Goal: Transaction & Acquisition: Purchase product/service

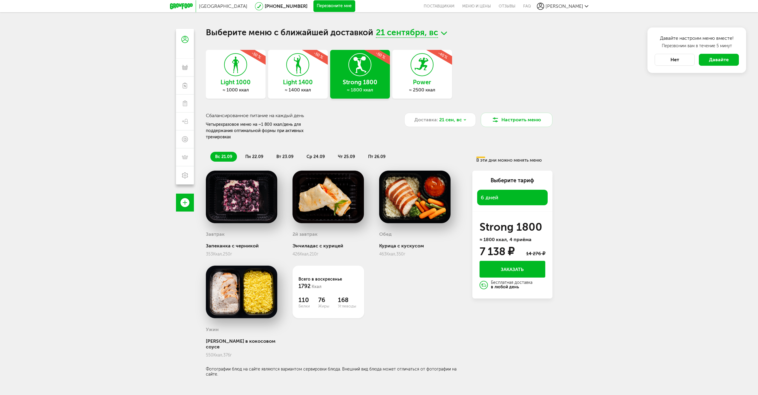
click at [259, 154] on span "пн 22.09" at bounding box center [254, 156] width 18 height 5
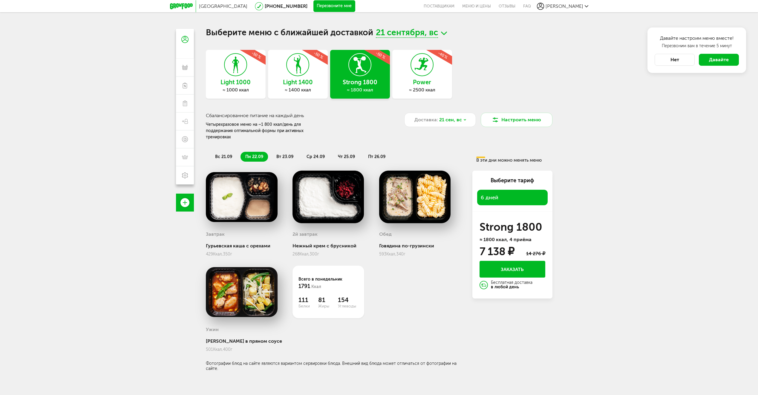
click at [288, 154] on span "вт 23.09" at bounding box center [284, 156] width 17 height 5
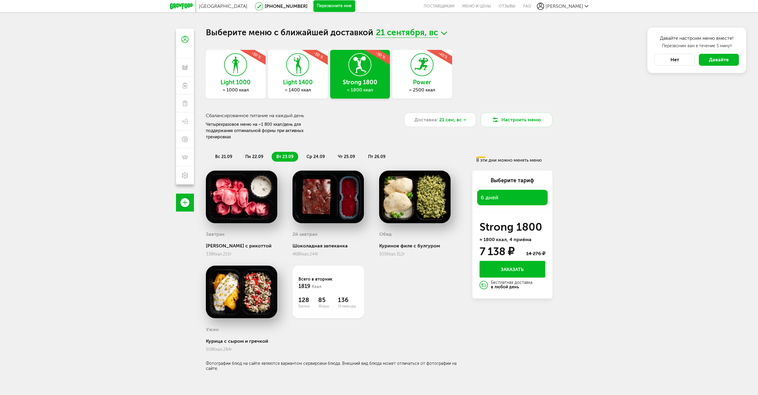
click at [322, 154] on span "ср 24.09" at bounding box center [316, 156] width 18 height 5
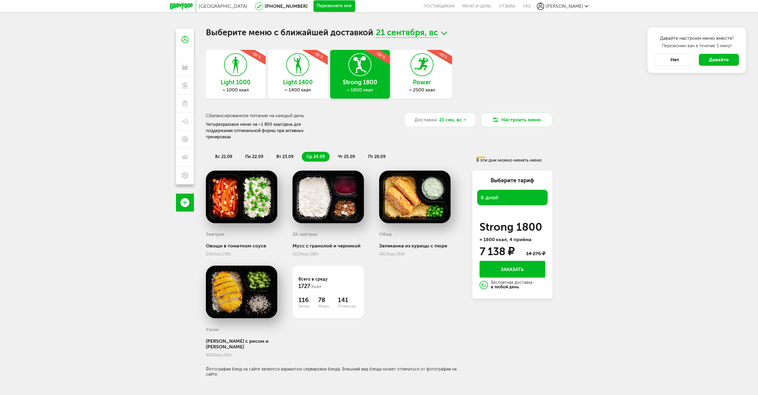
click at [353, 154] on span "чт 25.09" at bounding box center [346, 156] width 17 height 5
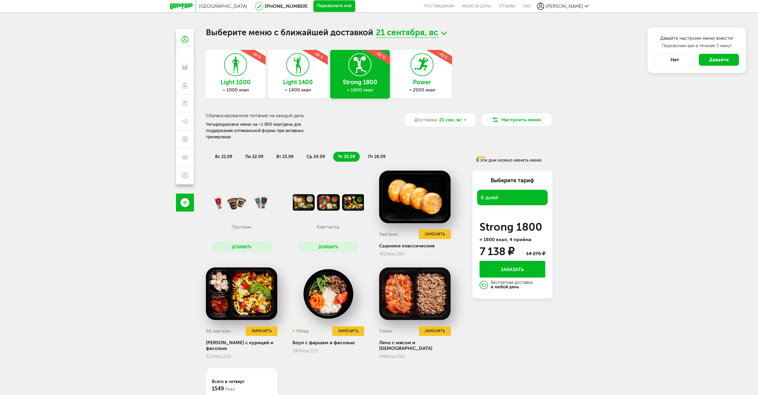
click at [379, 154] on span "пт 26.09" at bounding box center [376, 156] width 17 height 5
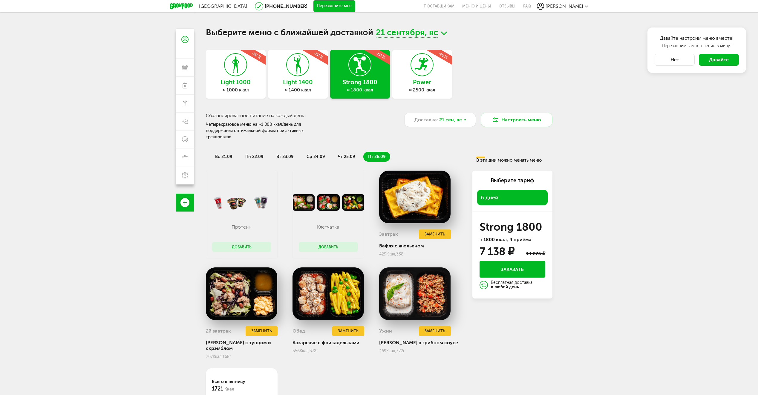
click at [350, 154] on span "чт 25.09" at bounding box center [346, 156] width 17 height 5
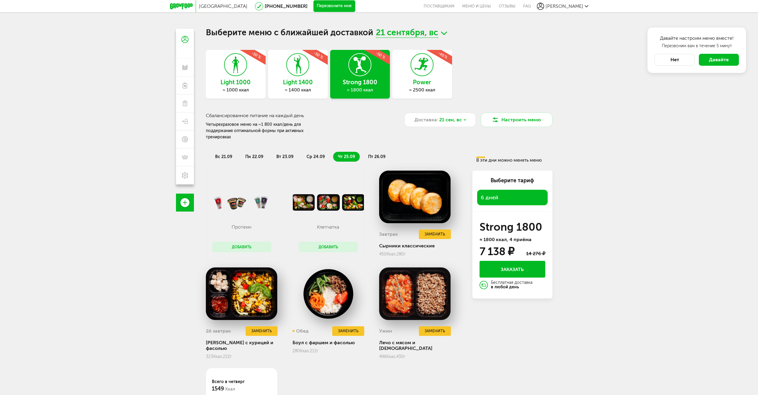
click at [227, 152] on li "вс 21.09" at bounding box center [223, 157] width 27 height 10
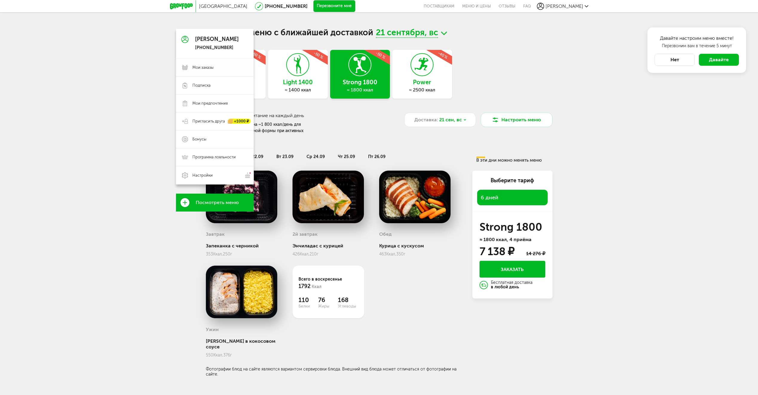
click at [190, 68] on link "Мои заказы" at bounding box center [215, 68] width 78 height 18
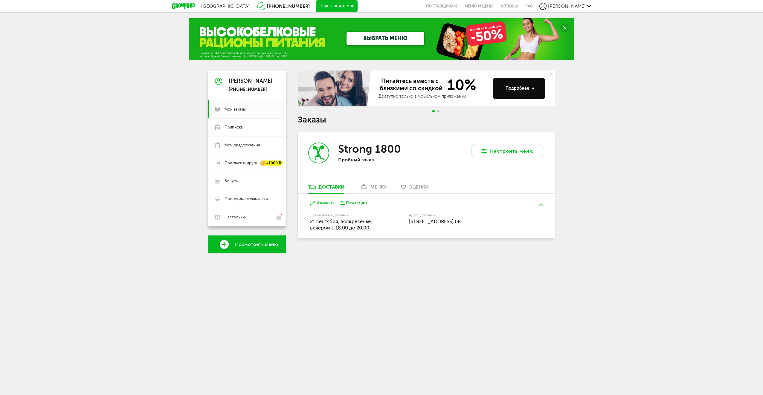
click at [390, 188] on div "Доставки меню Оценки" at bounding box center [426, 189] width 257 height 10
click at [375, 186] on div "меню" at bounding box center [378, 187] width 16 height 6
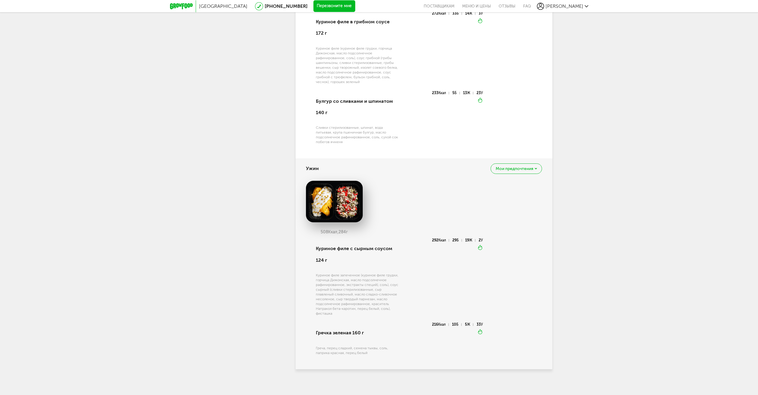
scroll to position [681, 0]
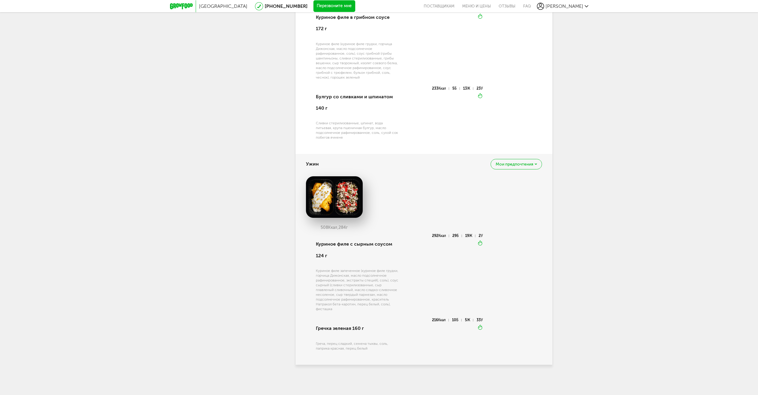
click at [523, 164] on span "Мои предпочтения" at bounding box center [515, 164] width 38 height 4
click at [534, 161] on div "Мои предпочтения" at bounding box center [516, 164] width 51 height 10
drag, startPoint x: 590, startPoint y: 166, endPoint x: 589, endPoint y: 136, distance: 30.8
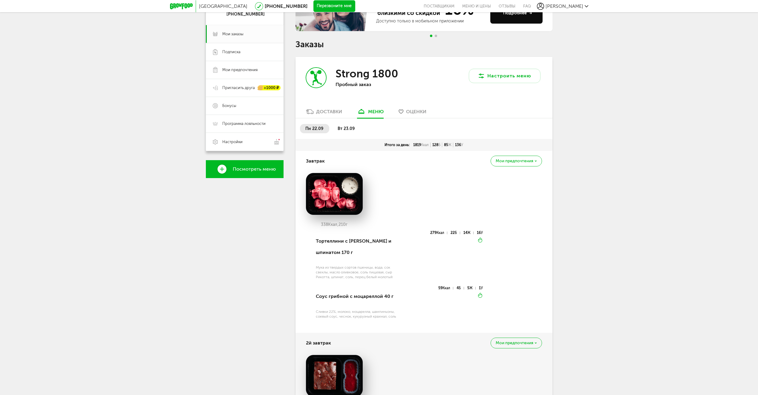
scroll to position [0, 0]
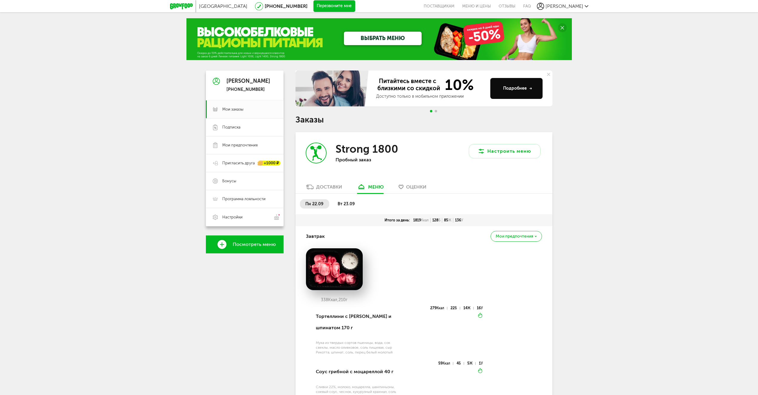
click at [392, 42] on link "ВЫБРАТЬ МЕНЮ" at bounding box center [383, 38] width 78 height 13
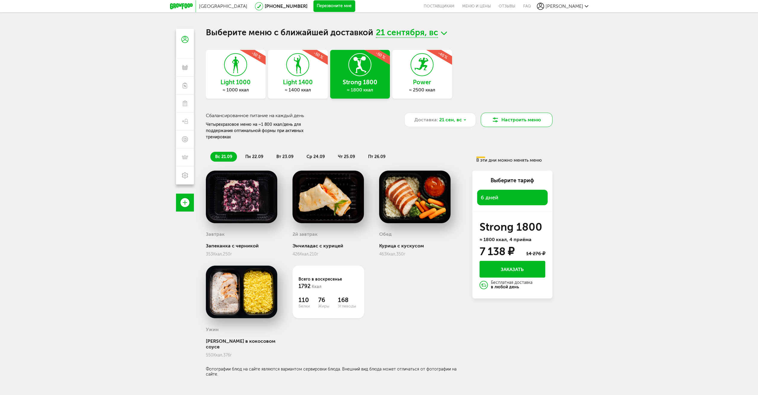
click at [524, 119] on button "Настроить меню" at bounding box center [517, 120] width 72 height 14
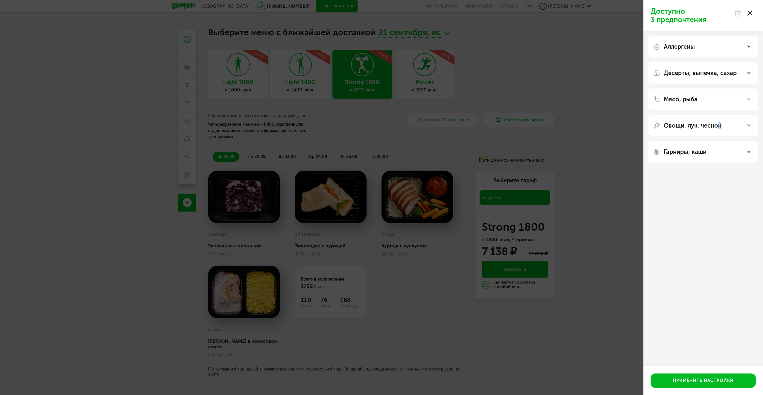
click at [698, 131] on div "Овощи, лук, чеснок" at bounding box center [703, 126] width 110 height 22
drag, startPoint x: 698, startPoint y: 131, endPoint x: 693, endPoint y: 121, distance: 11.4
click at [693, 121] on div "Овощи, лук, чеснок" at bounding box center [703, 126] width 110 height 22
click at [693, 128] on p "Овощи, лук, чеснок" at bounding box center [693, 125] width 58 height 7
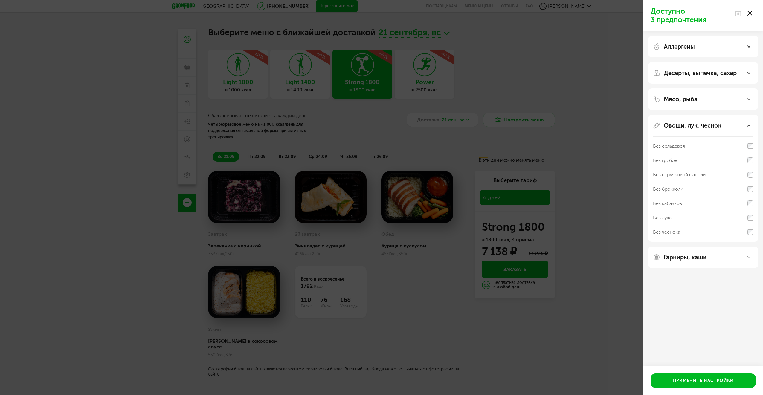
click at [693, 128] on p "Овощи, лук, чеснок" at bounding box center [693, 125] width 58 height 7
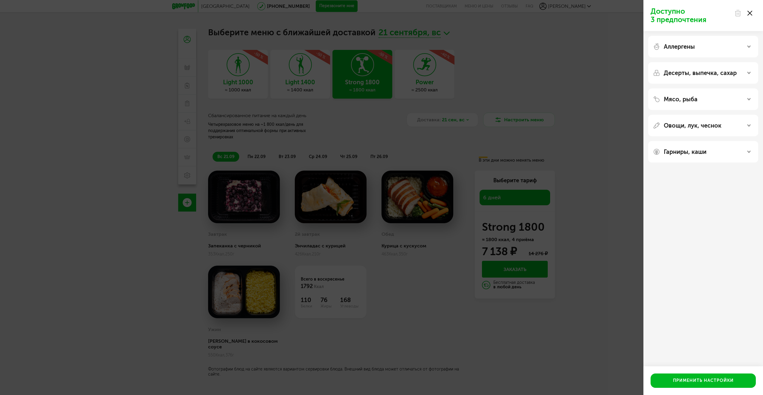
click at [679, 91] on div "Мясо, рыба" at bounding box center [703, 99] width 110 height 22
click at [675, 70] on p "Десерты, выпечка, сахар" at bounding box center [700, 72] width 73 height 7
click at [683, 149] on p "Гарниры, каши" at bounding box center [685, 151] width 43 height 7
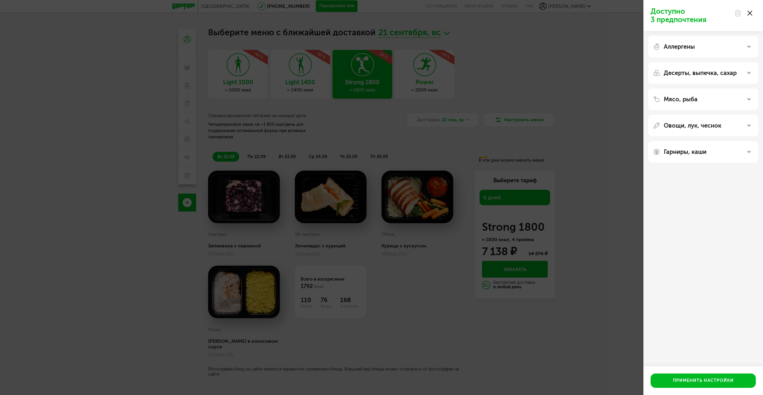
click at [677, 48] on p "Аллергены" at bounding box center [679, 46] width 31 height 7
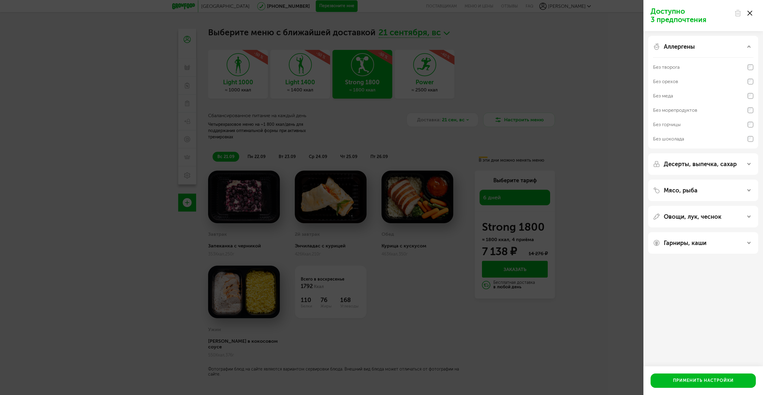
click at [677, 48] on p "Аллергены" at bounding box center [679, 46] width 31 height 7
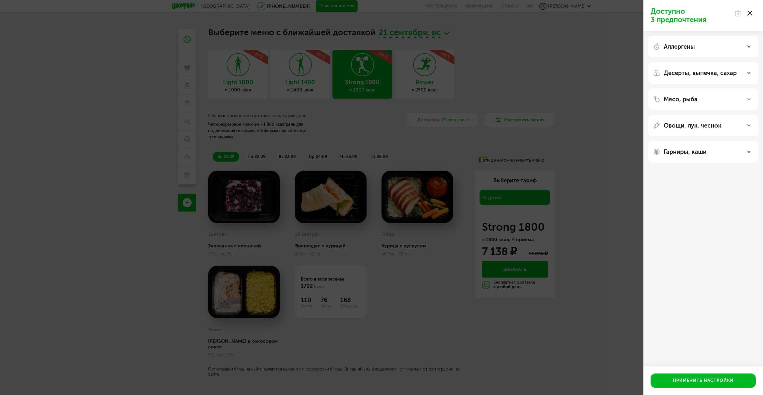
click at [568, 112] on div "Доступно 3 предпочтения Аллергены Десерты, выпечка, сахар Мясо, рыба Овощи, лук…" at bounding box center [381, 197] width 763 height 395
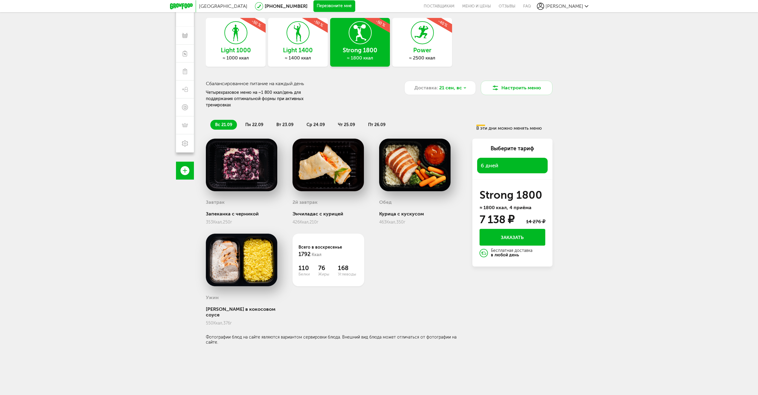
scroll to position [53, 0]
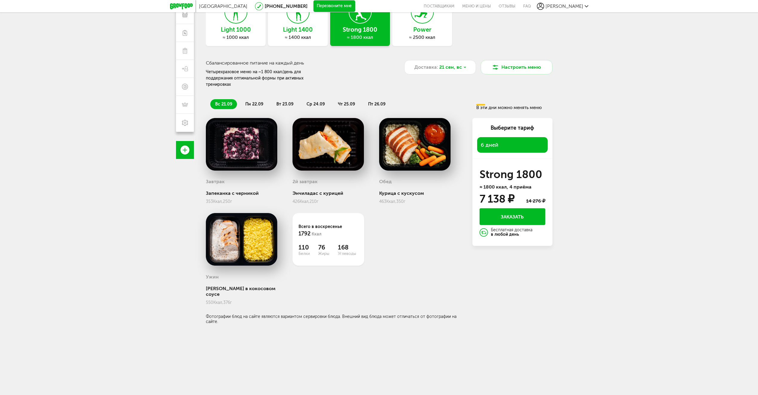
click at [288, 102] on li "вт 23.09" at bounding box center [285, 104] width 27 height 10
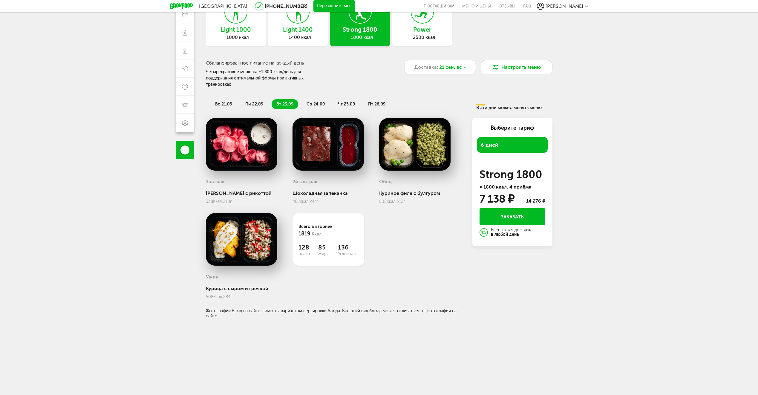
click at [311, 102] on span "ср 24.09" at bounding box center [316, 104] width 18 height 5
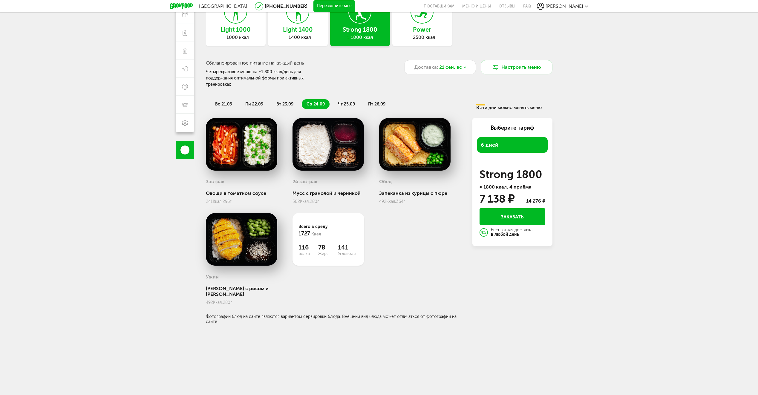
click at [286, 99] on li "вт 23.09" at bounding box center [285, 104] width 27 height 10
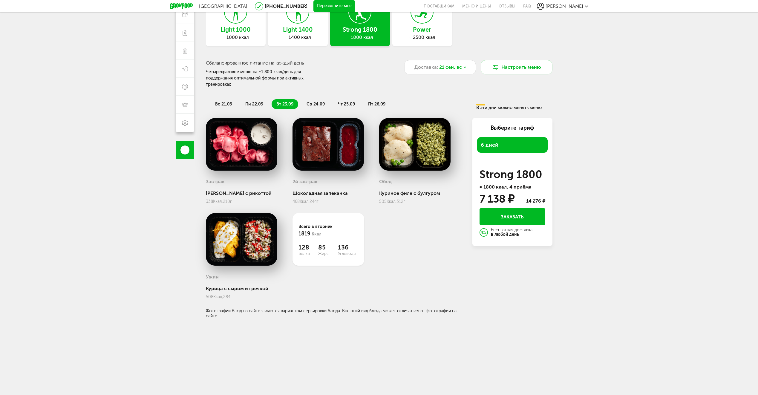
click at [320, 99] on li "ср 24.09" at bounding box center [316, 104] width 28 height 10
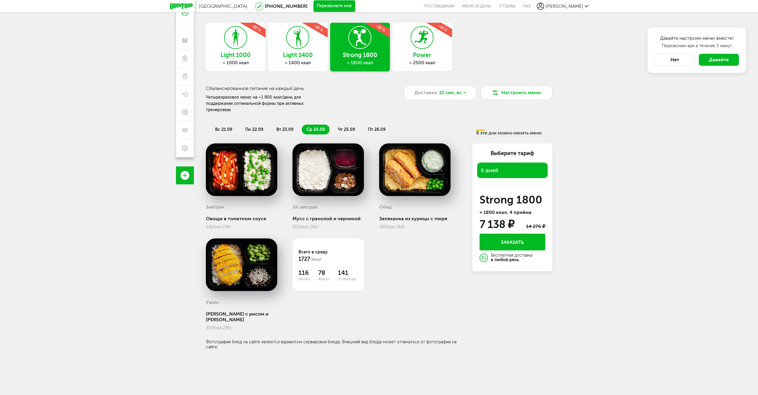
scroll to position [0, 0]
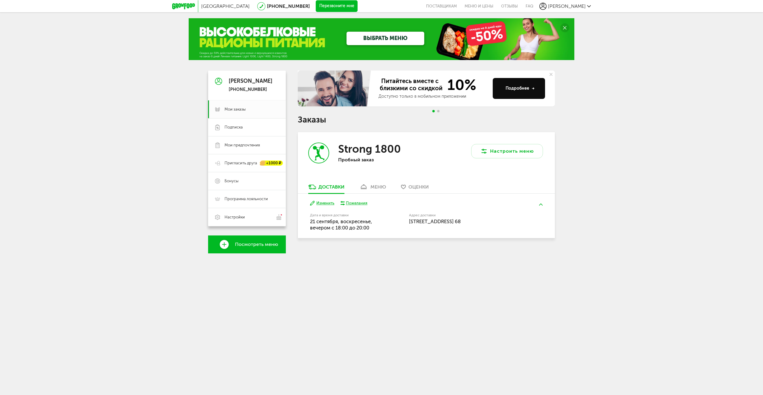
click at [406, 36] on link "ВЫБРАТЬ МЕНЮ" at bounding box center [385, 38] width 78 height 13
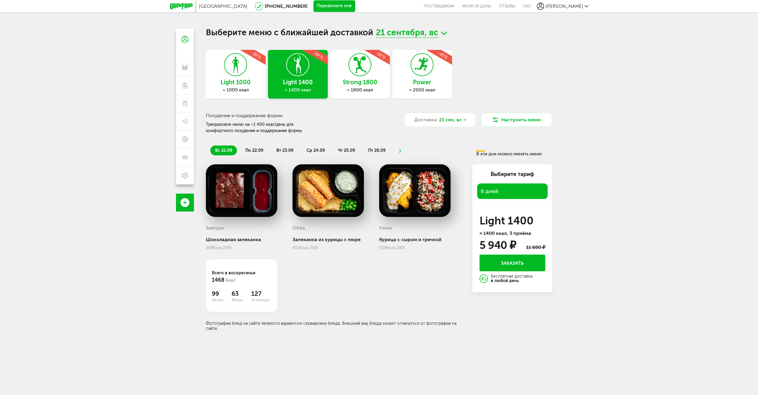
click at [368, 74] on icon at bounding box center [360, 65] width 22 height 22
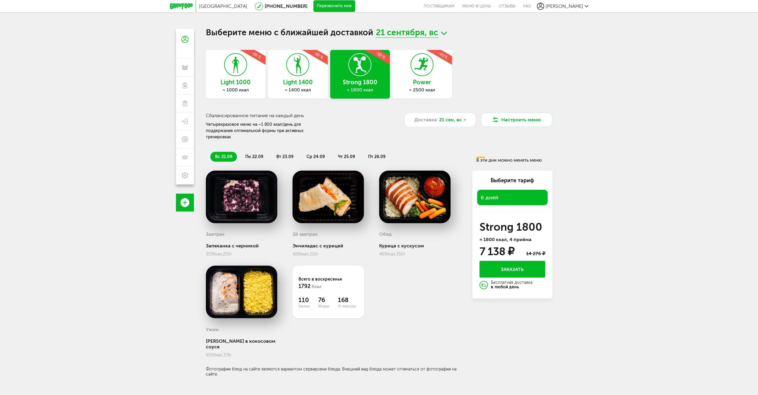
click at [256, 154] on span "пн 22.09" at bounding box center [254, 156] width 18 height 5
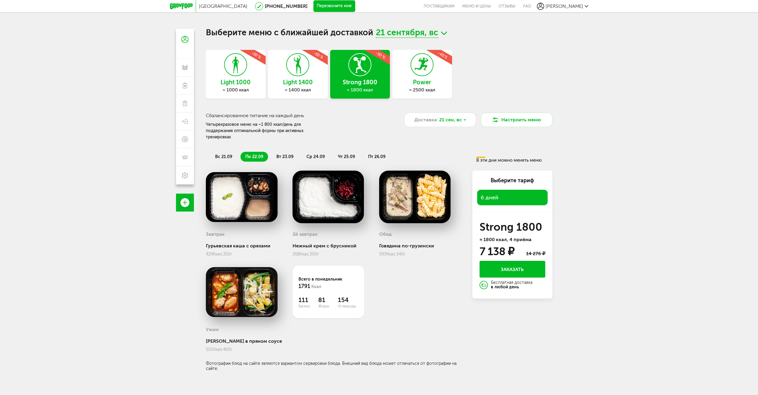
click at [282, 154] on span "вт 23.09" at bounding box center [284, 156] width 17 height 5
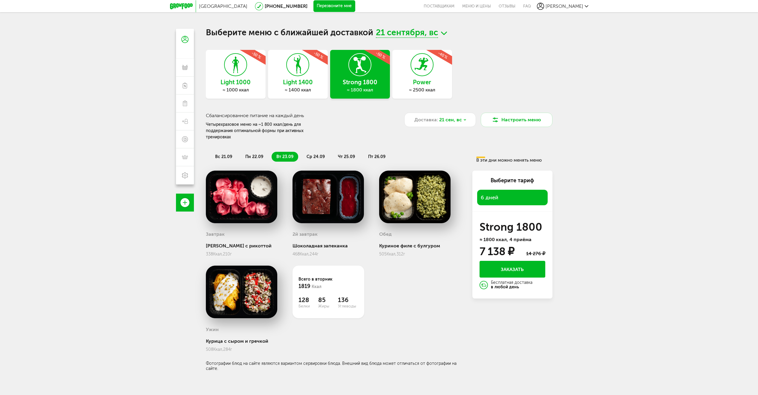
click at [315, 154] on span "ср 24.09" at bounding box center [316, 156] width 18 height 5
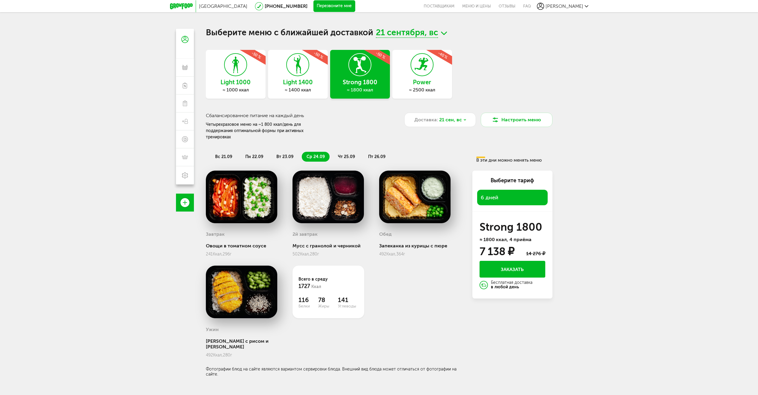
click at [352, 154] on span "чт 25.09" at bounding box center [346, 156] width 17 height 5
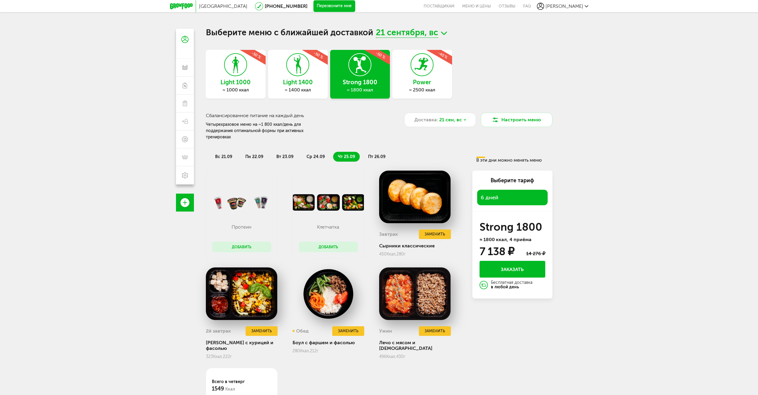
click at [377, 154] on span "пт 26.09" at bounding box center [376, 156] width 17 height 5
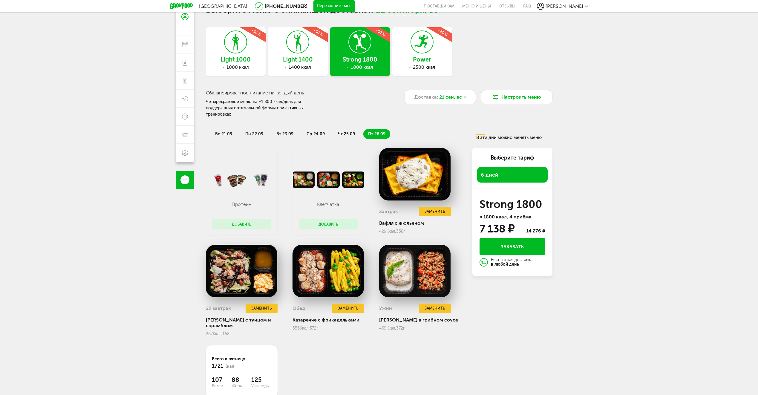
scroll to position [53, 0]
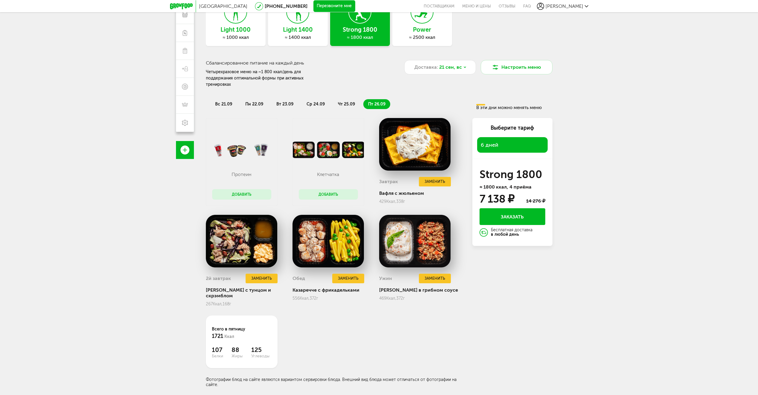
click at [346, 102] on span "чт 25.09" at bounding box center [346, 104] width 17 height 5
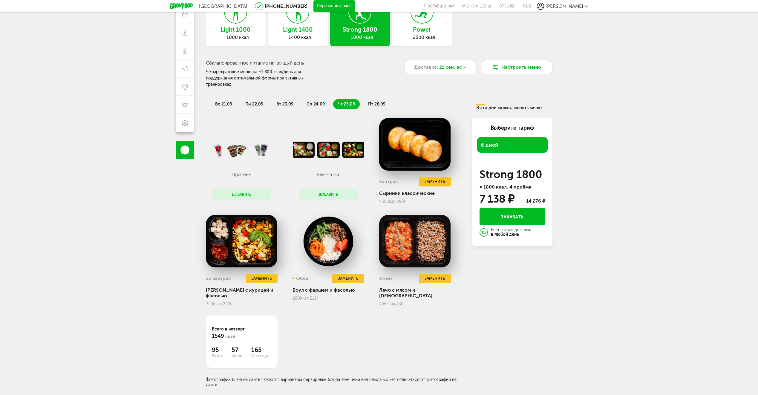
click at [313, 102] on span "ср 24.09" at bounding box center [316, 104] width 18 height 5
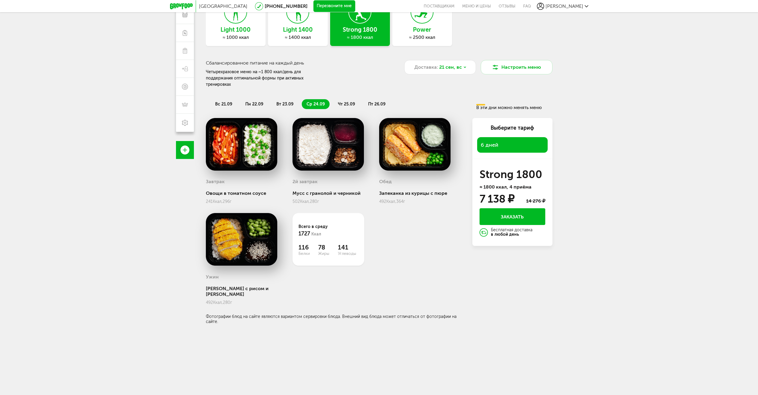
click at [289, 102] on span "вт 23.09" at bounding box center [284, 104] width 17 height 5
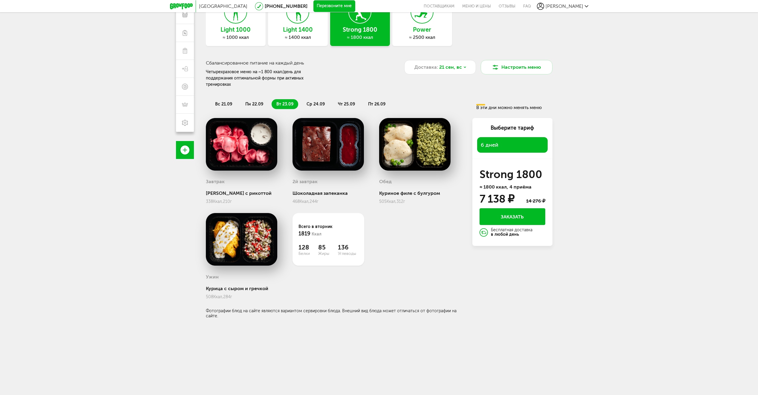
click at [343, 102] on span "чт 25.09" at bounding box center [346, 104] width 17 height 5
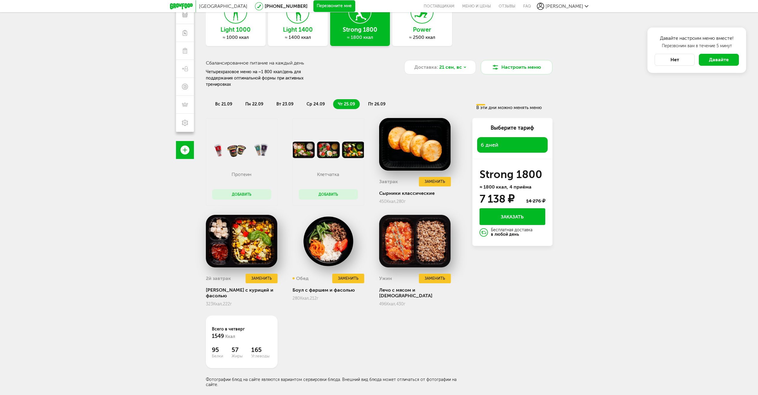
click at [331, 189] on button "Добавить" at bounding box center [328, 194] width 59 height 10
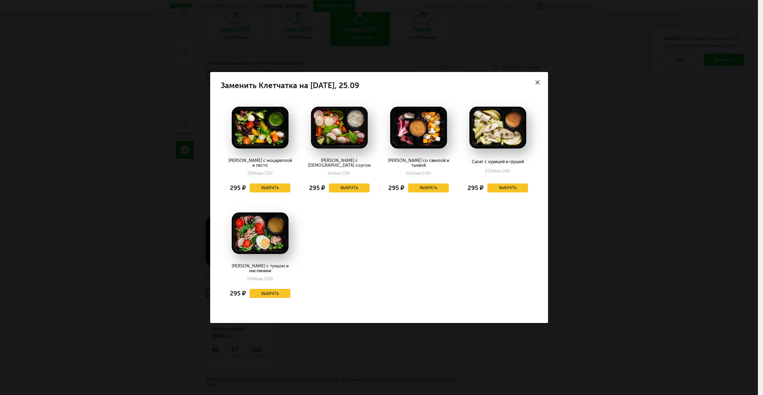
click at [278, 291] on button "Выбрать" at bounding box center [270, 293] width 41 height 9
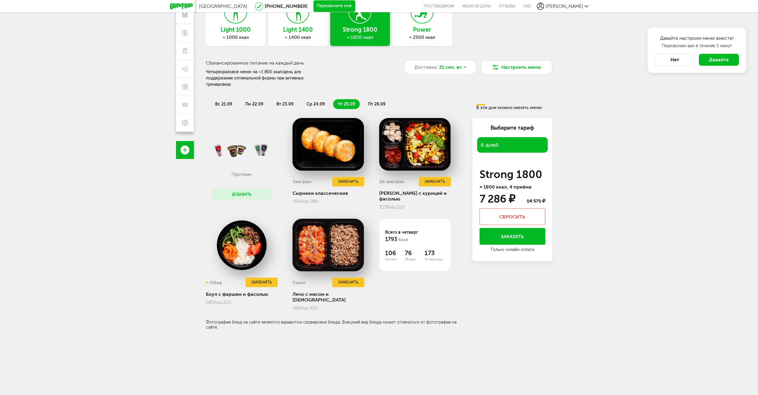
click at [321, 102] on span "ср 24.09" at bounding box center [316, 104] width 18 height 5
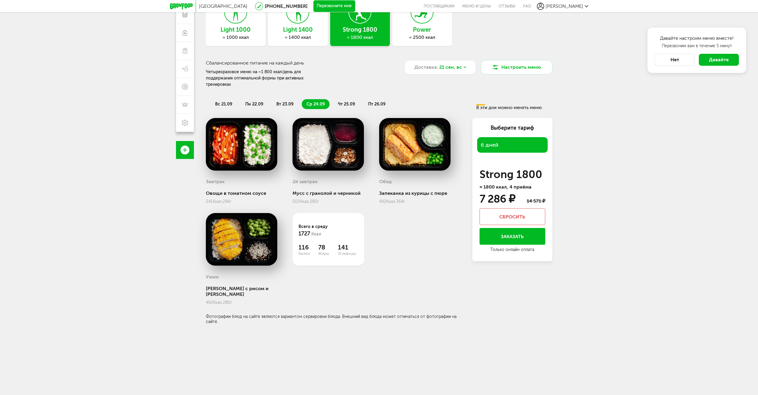
click at [339, 102] on span "чт 25.09" at bounding box center [346, 104] width 17 height 5
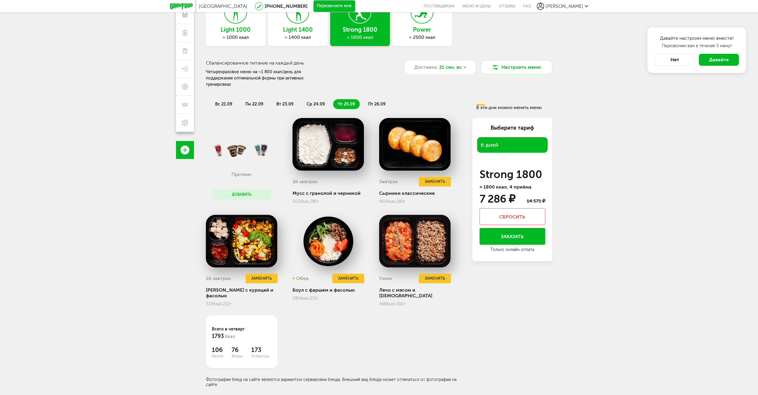
click at [368, 102] on span "пт 26.09" at bounding box center [376, 104] width 17 height 5
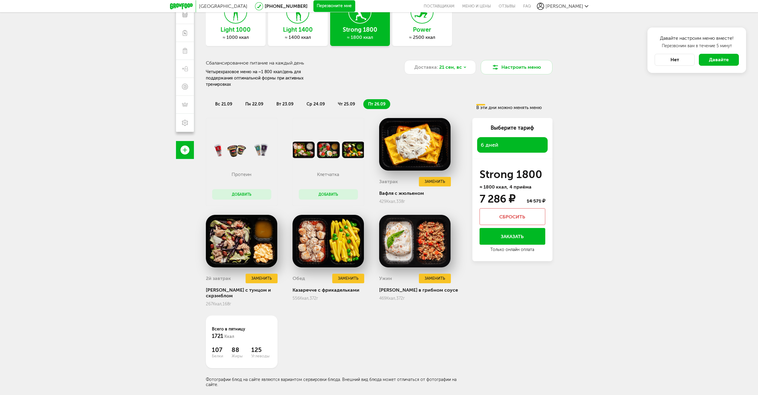
click at [353, 102] on span "чт 25.09" at bounding box center [346, 104] width 17 height 5
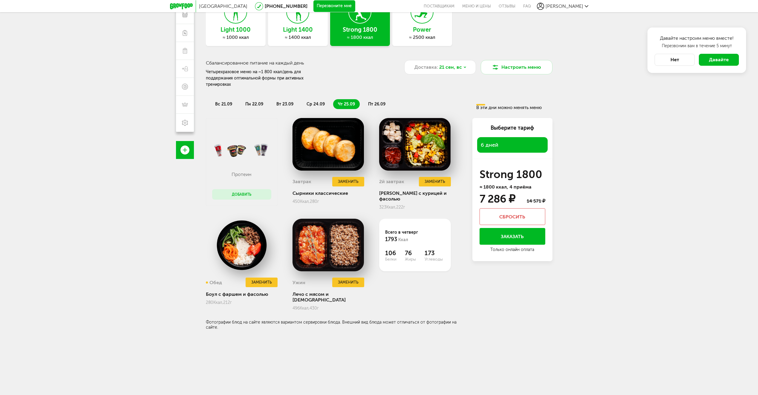
scroll to position [0, 0]
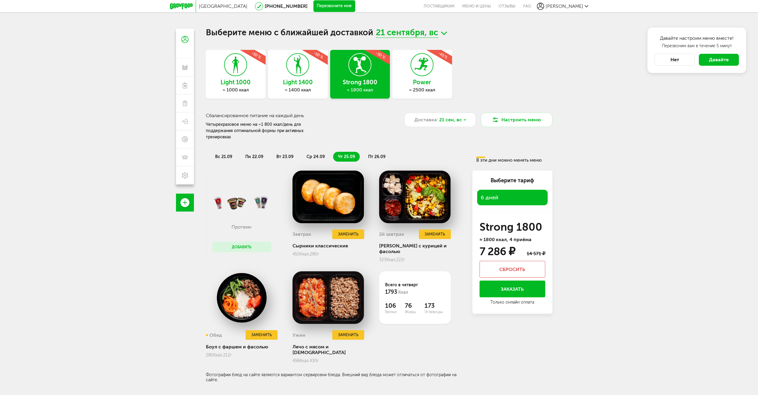
click at [496, 194] on span "6 дней" at bounding box center [512, 197] width 63 height 8
click at [501, 204] on div "Выберите тариф 6 дней" at bounding box center [513, 191] width 80 height 41
click at [454, 123] on span "21 сен, вс" at bounding box center [450, 119] width 23 height 7
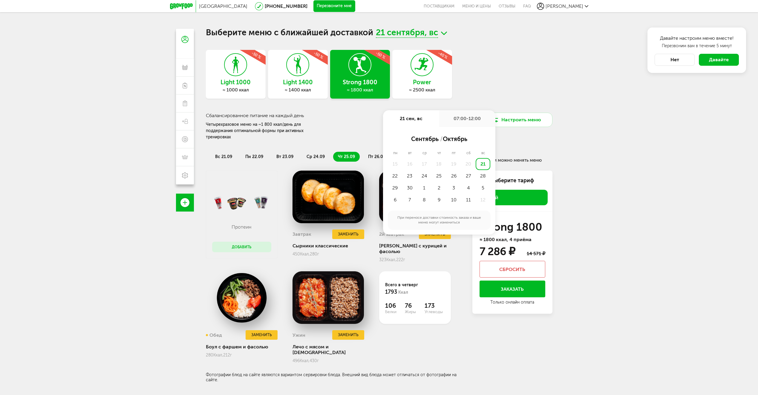
click at [496, 74] on div "Light 1000 ≈ 1000 ккал -50 % Light 1400 ≈ 1400 ккал -50 % Strong 1800 ≈ 1800 кк…" at bounding box center [379, 74] width 347 height 49
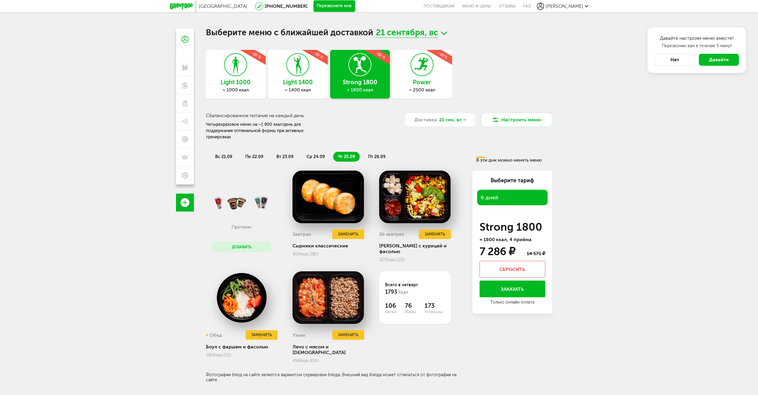
click at [184, 6] on icon at bounding box center [181, 6] width 23 height 6
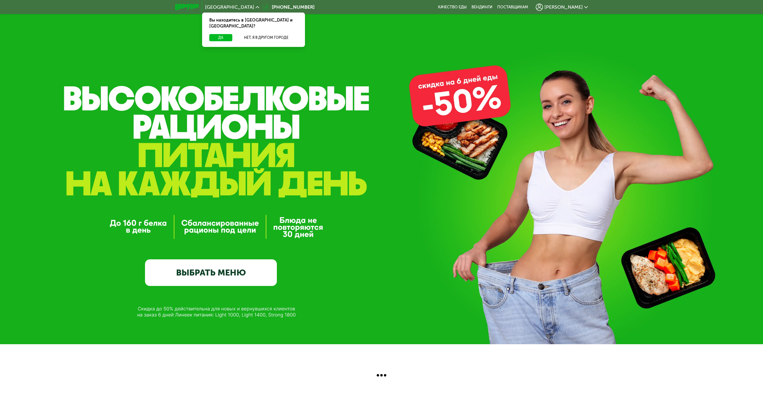
click at [575, 7] on span "[PERSON_NAME]" at bounding box center [563, 7] width 38 height 5
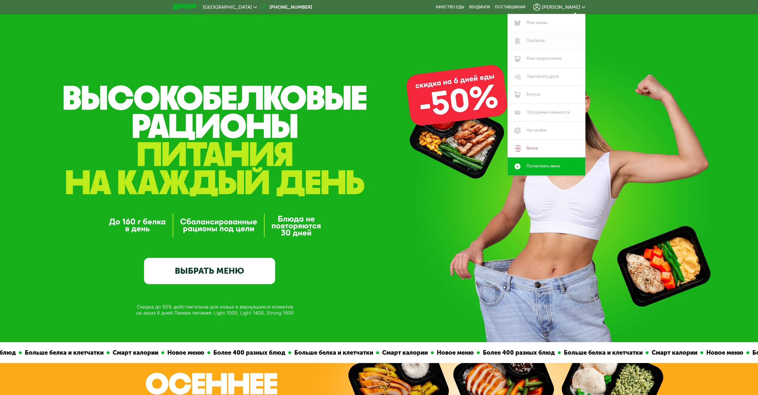
click at [545, 36] on link "Подписка" at bounding box center [547, 41] width 78 height 18
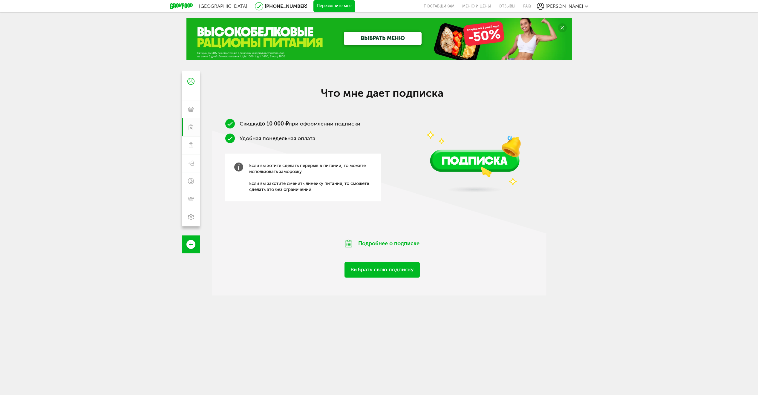
click at [390, 270] on link "Выбрать свою подписку" at bounding box center [382, 269] width 75 height 15
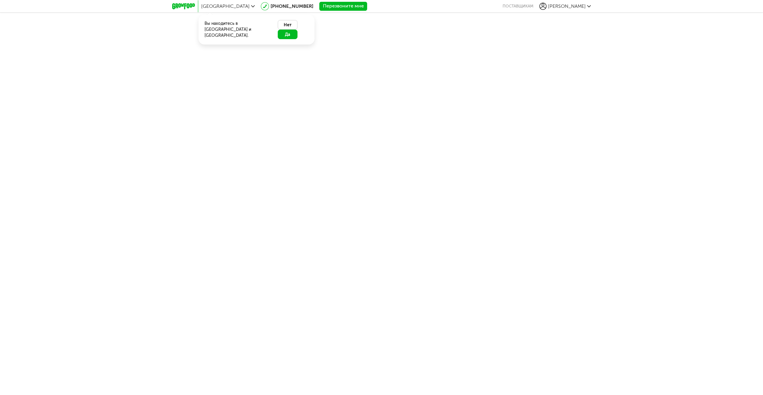
click at [295, 30] on button "Да" at bounding box center [288, 35] width 20 height 10
click at [575, 8] on span "[PERSON_NAME]" at bounding box center [567, 6] width 38 height 6
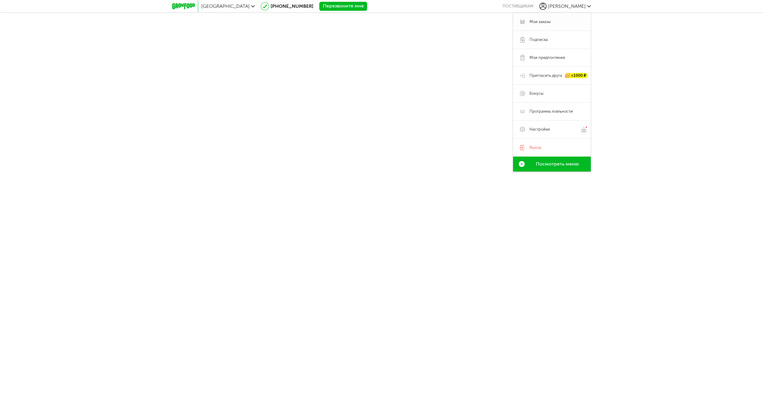
click at [554, 22] on span "Мои заказы" at bounding box center [556, 21] width 54 height 5
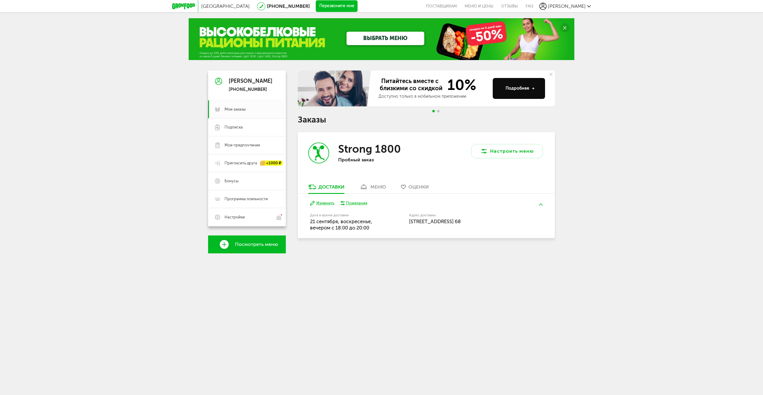
click at [567, 4] on span "[PERSON_NAME]" at bounding box center [567, 6] width 38 height 6
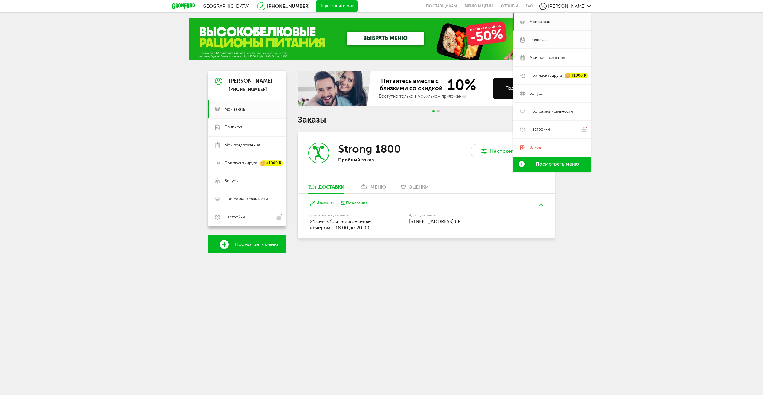
click at [547, 37] on span "Подписка" at bounding box center [538, 39] width 18 height 5
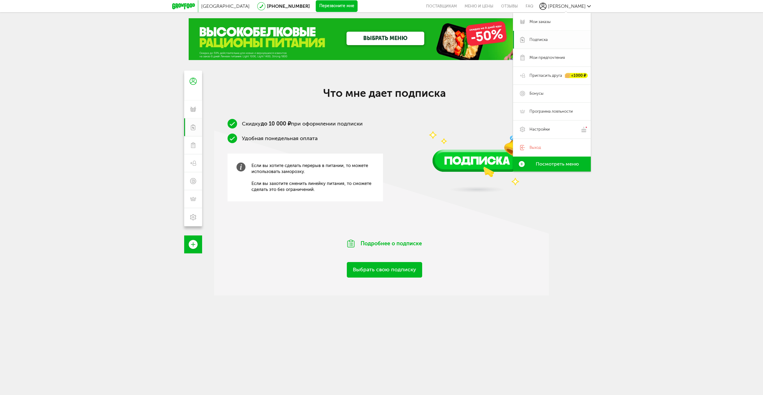
click at [547, 39] on span "Подписка" at bounding box center [538, 39] width 18 height 5
click at [295, 114] on div "Что мне дает подписка Скидку до 10 000 ₽ при оформлении подписки Удобная понеде…" at bounding box center [384, 182] width 341 height 191
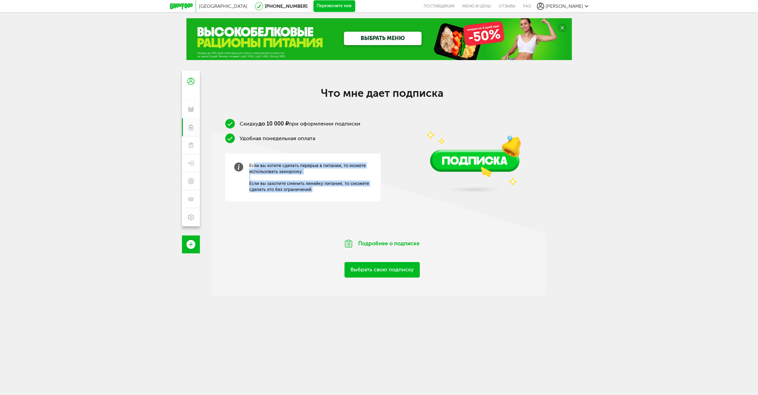
drag, startPoint x: 269, startPoint y: 177, endPoint x: 336, endPoint y: 228, distance: 84.9
click at [327, 222] on div "Скидку до 10 000 ₽ при оформлении подписки Удобная понедельная оплата Если вы х…" at bounding box center [382, 171] width 341 height 104
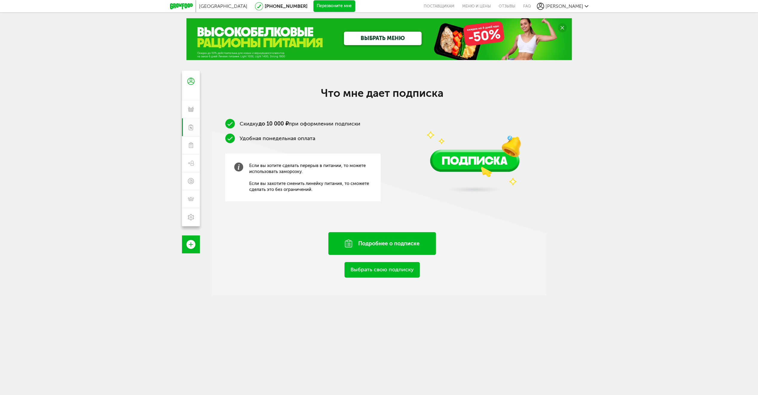
drag, startPoint x: 336, startPoint y: 228, endPoint x: 382, endPoint y: 236, distance: 46.4
click at [380, 229] on div "Что мне дает подписка Скидку до 10 000 ₽ при оформлении подписки Удобная понеде…" at bounding box center [382, 182] width 341 height 191
click at [383, 272] on link "Выбрать свою подписку" at bounding box center [382, 269] width 75 height 15
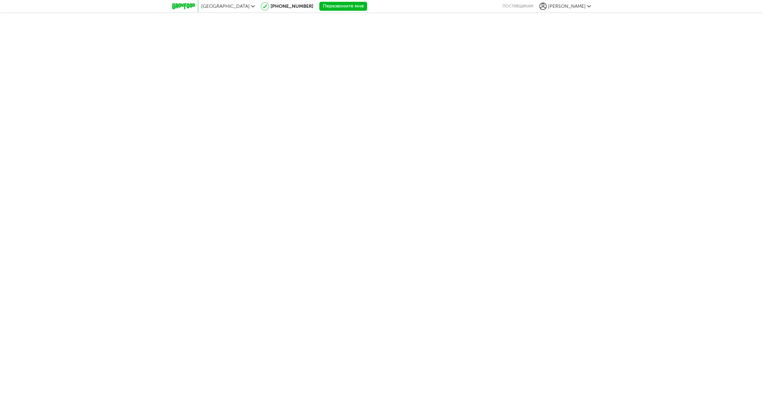
click at [189, 6] on icon at bounding box center [183, 6] width 23 height 6
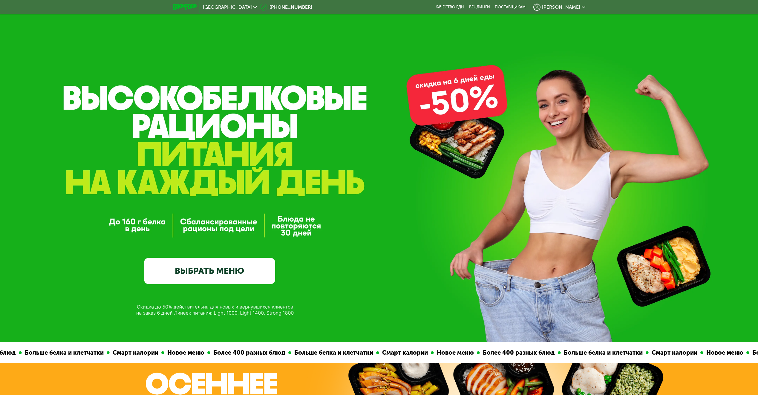
click at [213, 264] on link "ВЫБРАТЬ МЕНЮ" at bounding box center [209, 271] width 131 height 26
click at [243, 277] on link "ВЫБРАТЬ МЕНЮ" at bounding box center [209, 271] width 131 height 26
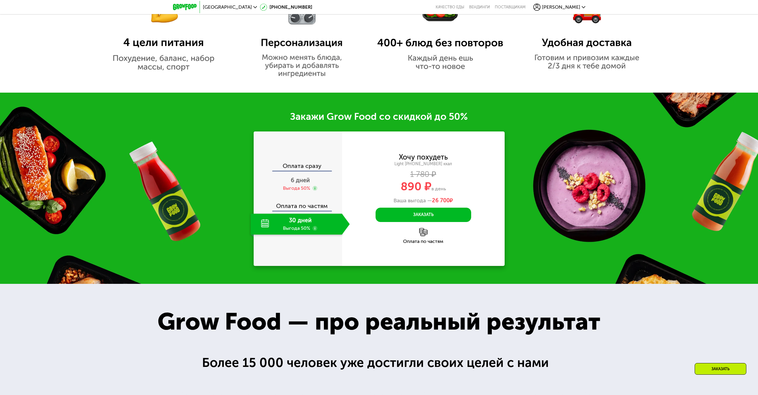
scroll to position [618, 0]
